Goal: Navigation & Orientation: Understand site structure

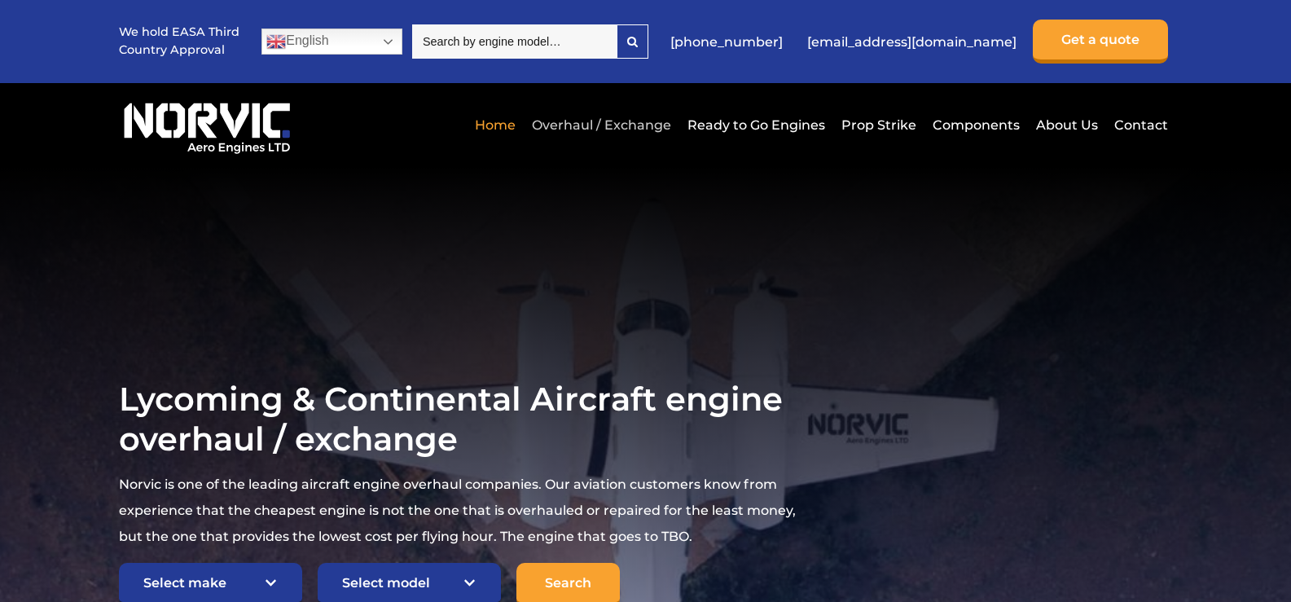
click at [597, 120] on link "Overhaul / Exchange" at bounding box center [601, 125] width 147 height 40
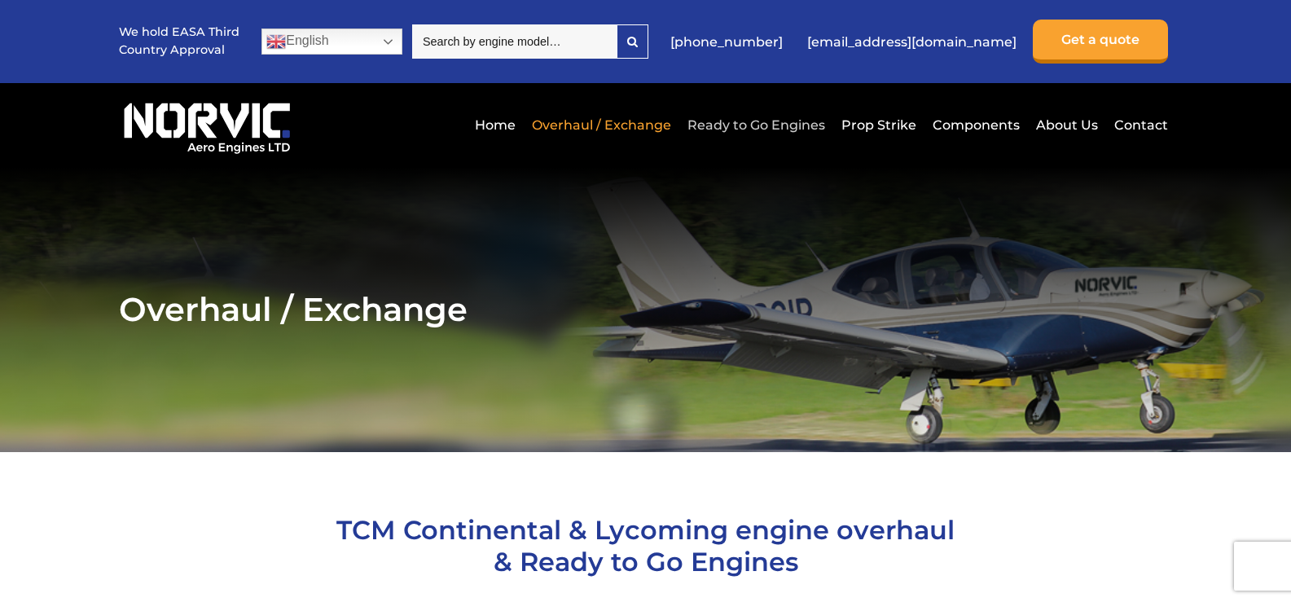
click at [766, 128] on link "Ready to Go Engines" at bounding box center [757, 125] width 146 height 40
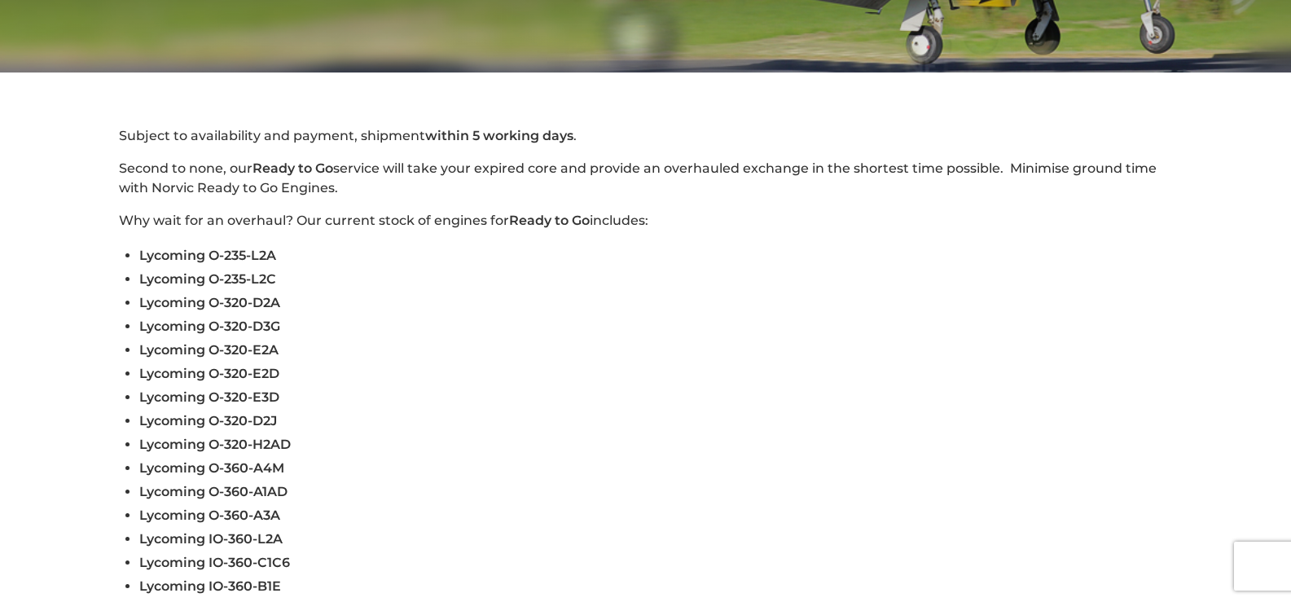
scroll to position [733, 0]
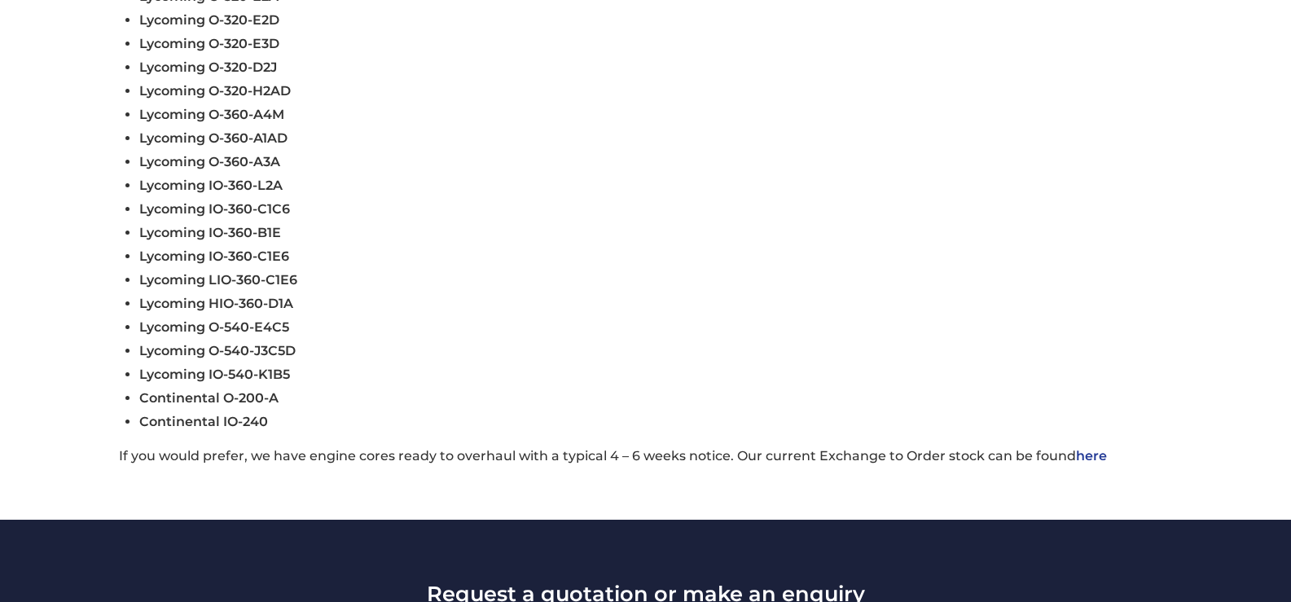
click at [1076, 456] on link "here" at bounding box center [1091, 455] width 31 height 15
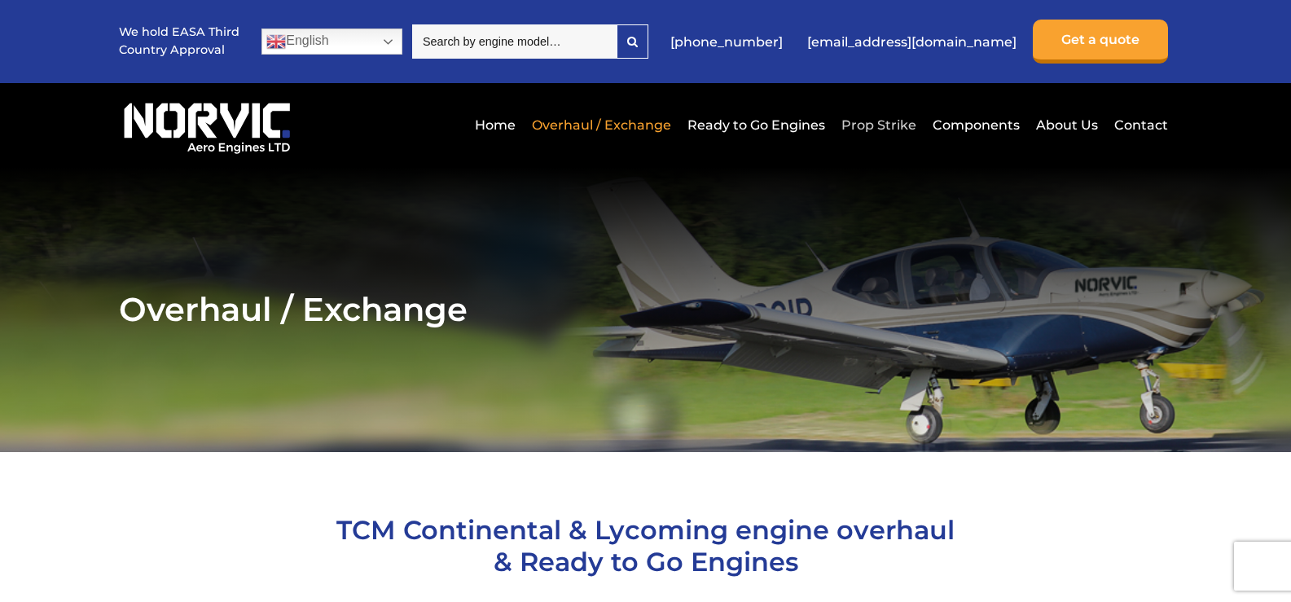
click at [899, 125] on link "Prop Strike" at bounding box center [879, 125] width 83 height 40
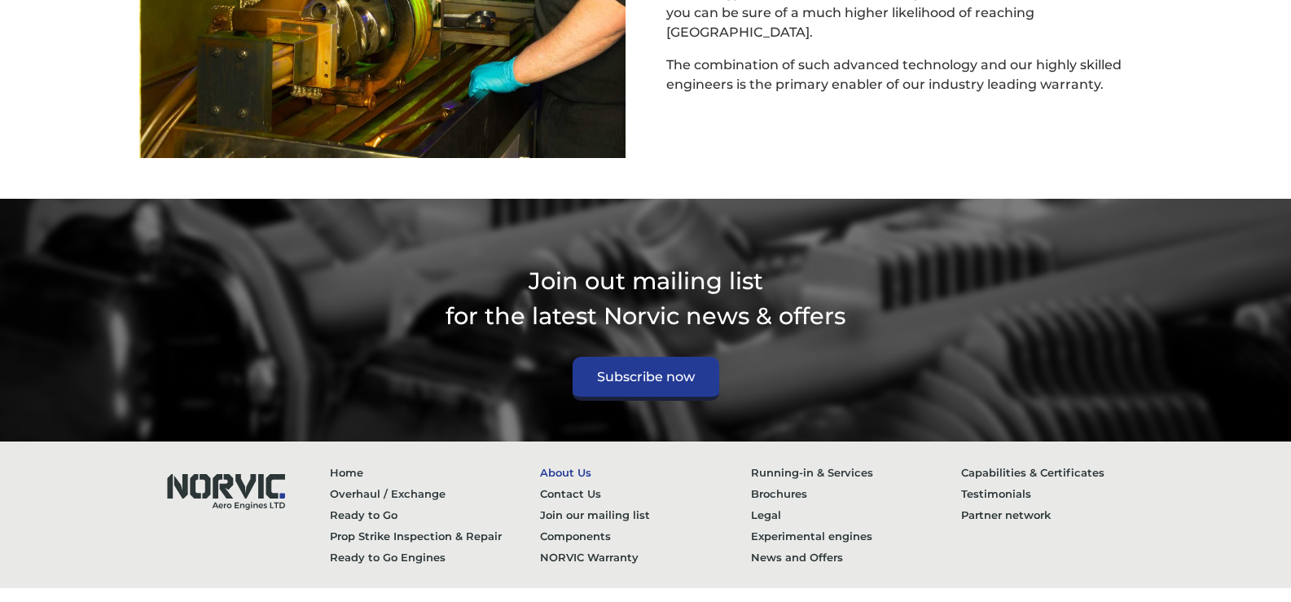
scroll to position [2140, 0]
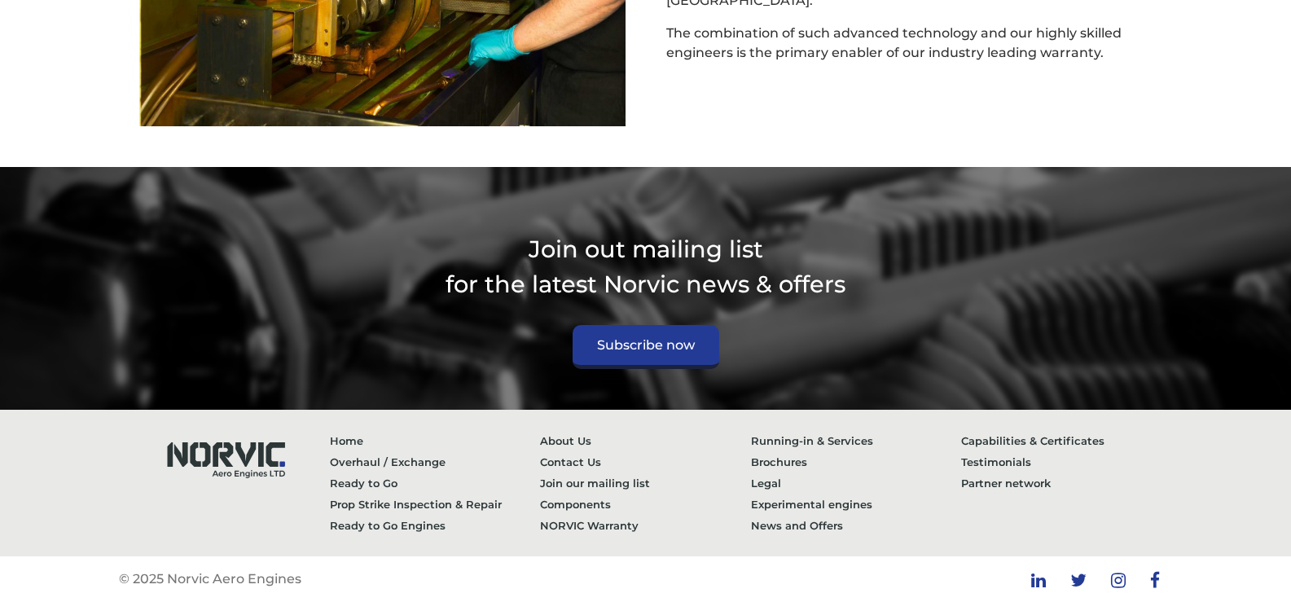
click at [1159, 575] on icon at bounding box center [1156, 580] width 10 height 13
